Goal: Transaction & Acquisition: Subscribe to service/newsletter

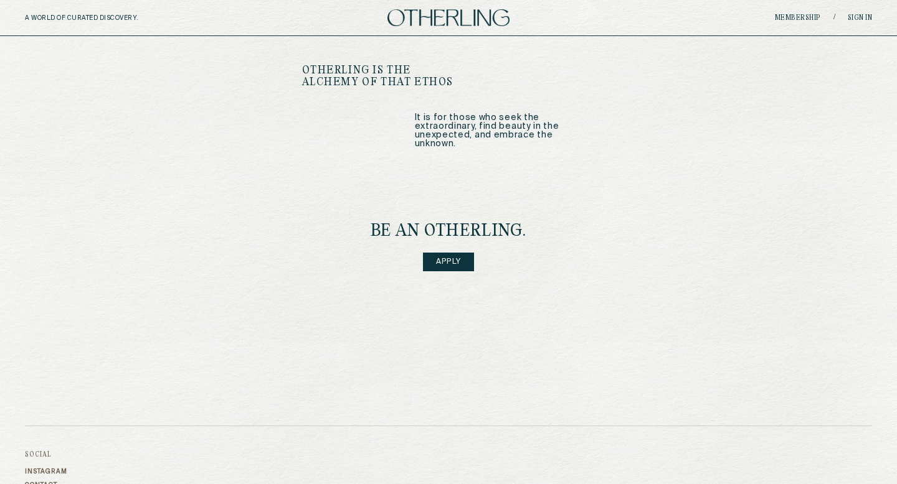
scroll to position [1749, 0]
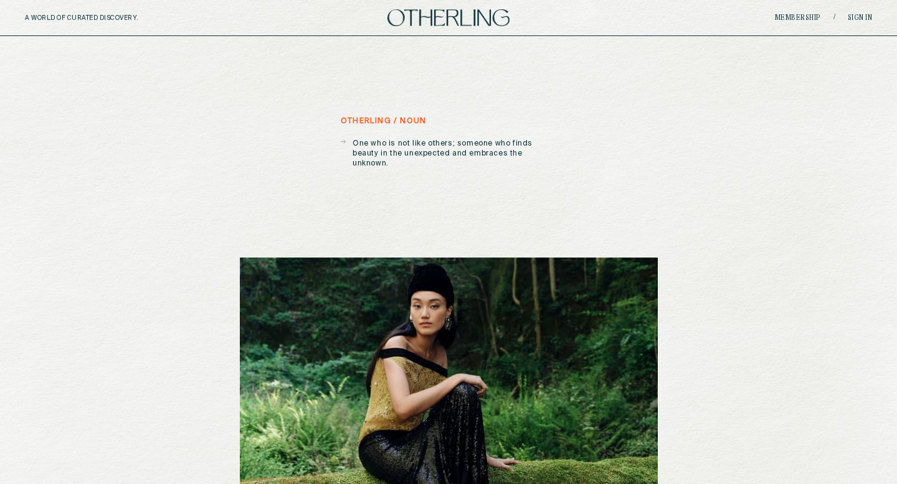
click at [808, 24] on div "A WORLD OF CURATED DISCOVERY. Membership / Sign in" at bounding box center [448, 18] width 897 height 36
click at [806, 20] on link "Membership" at bounding box center [798, 17] width 46 height 7
click at [801, 17] on link "Membership" at bounding box center [798, 17] width 46 height 7
click at [809, 16] on link "Membership" at bounding box center [798, 17] width 46 height 7
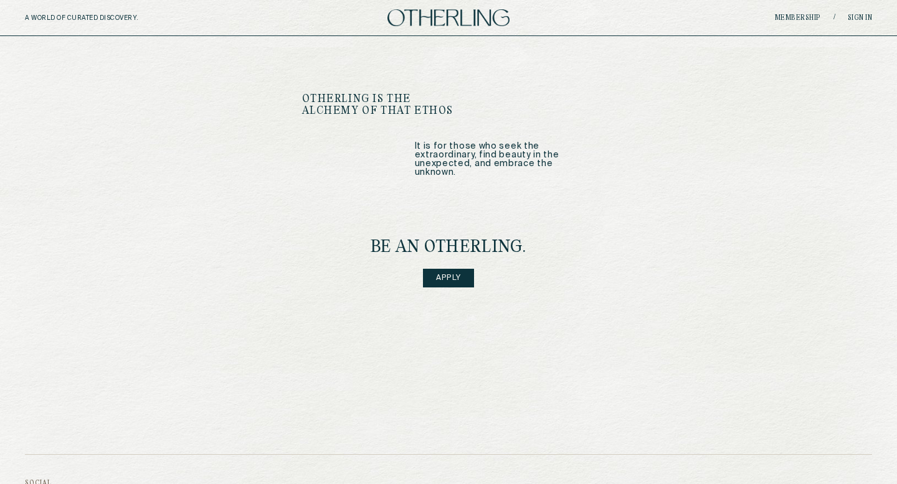
scroll to position [1540, 0]
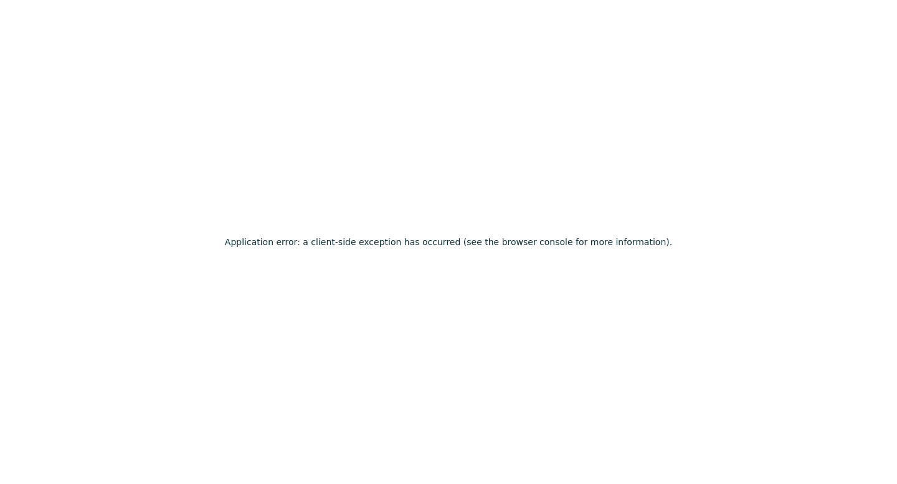
click at [451, 264] on div "Application error: a client-side exception has occurred (see the browser consol…" at bounding box center [448, 242] width 897 height 484
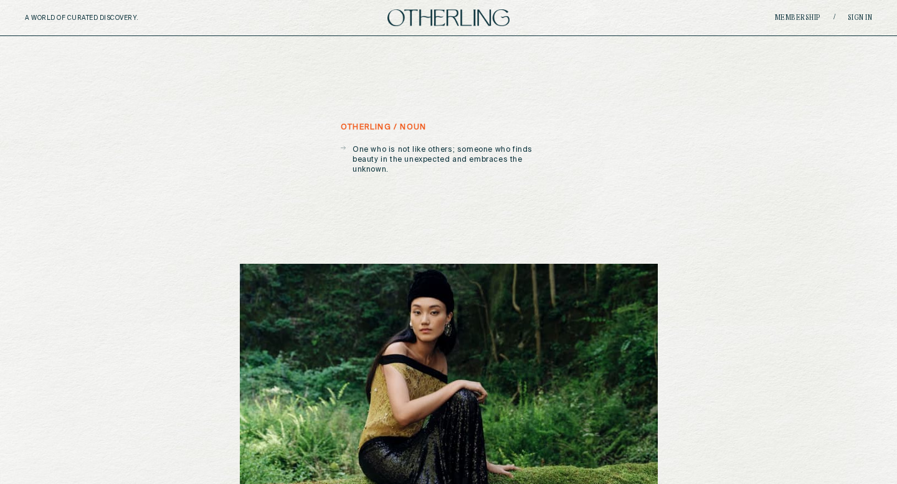
click at [504, 296] on img at bounding box center [449, 482] width 418 height 437
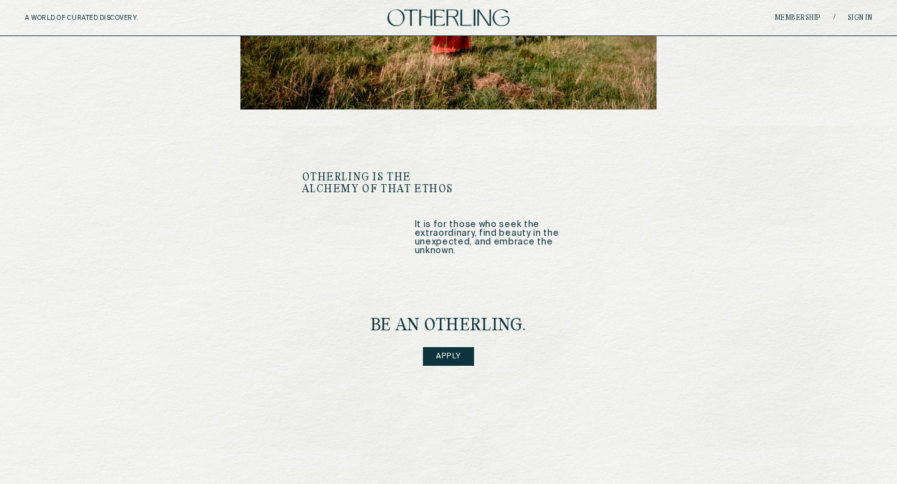
scroll to position [1470, 0]
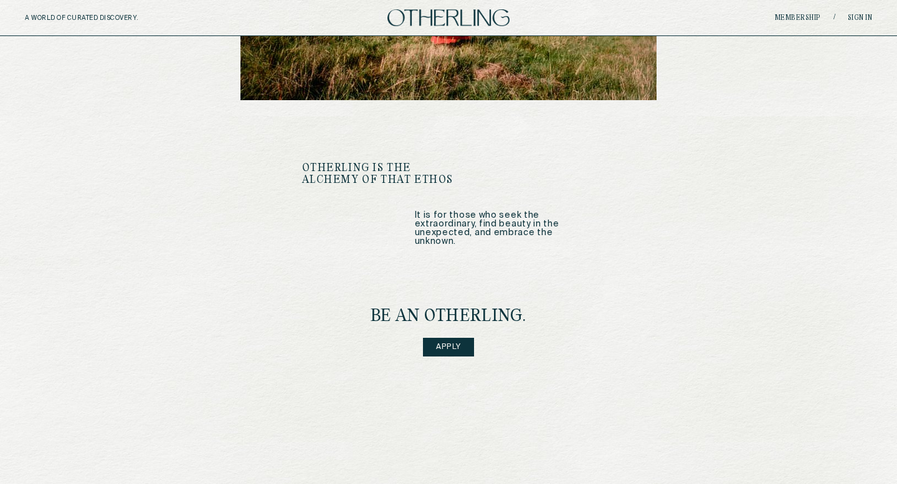
click at [442, 338] on link "Apply" at bounding box center [448, 347] width 51 height 19
